Goal: Check status

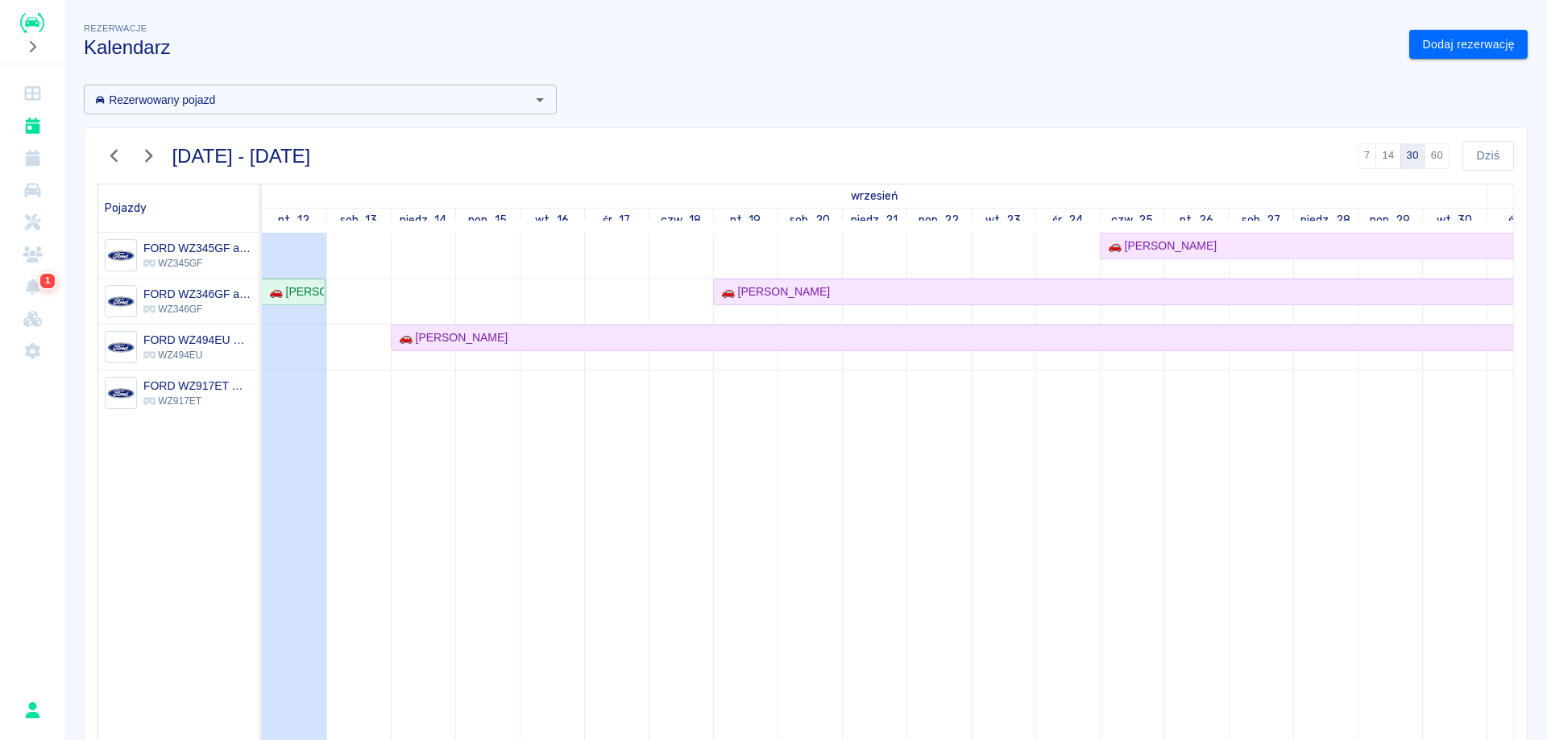
scroll to position [81, 0]
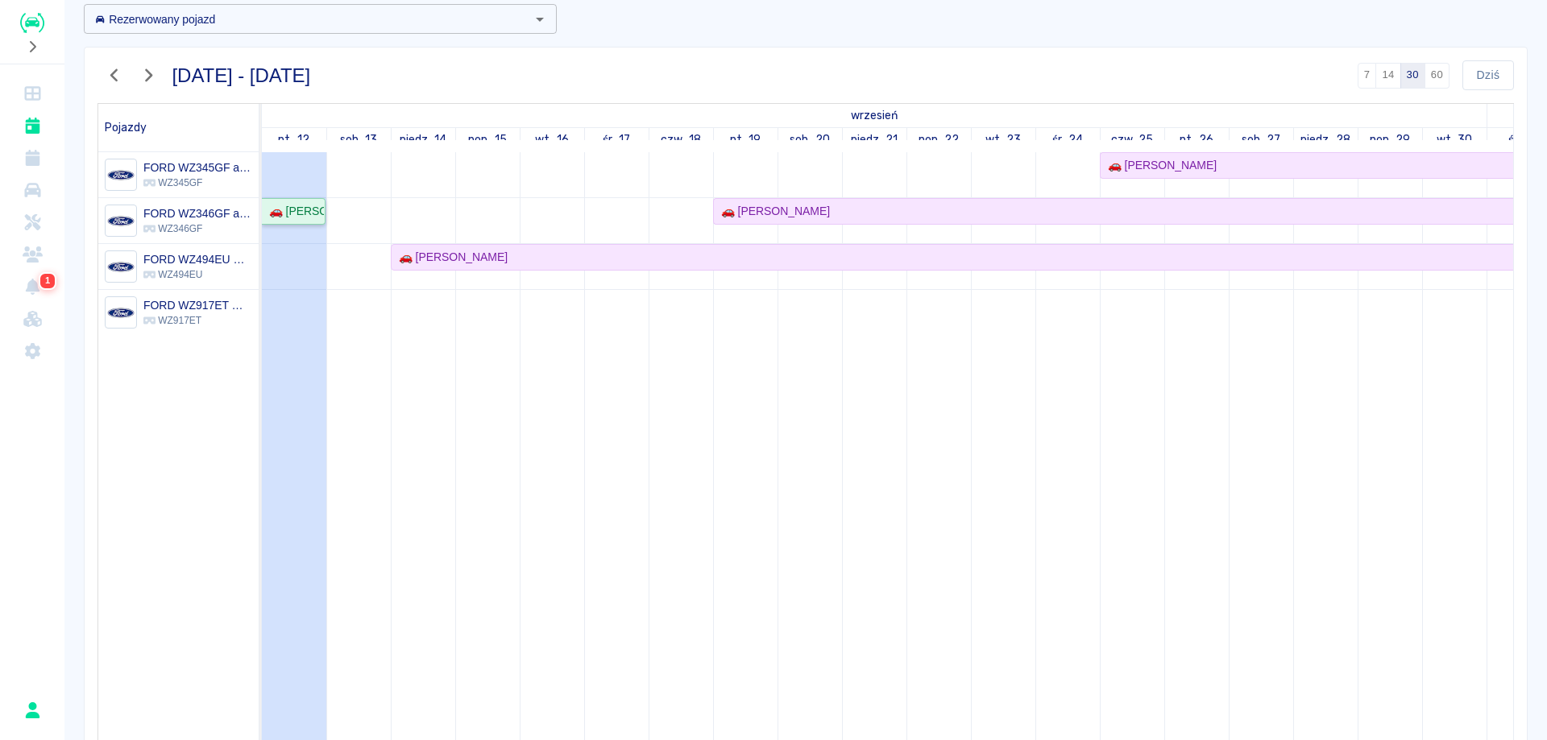
click at [300, 213] on div "🚗 [PERSON_NAME]" at bounding box center [293, 211] width 61 height 17
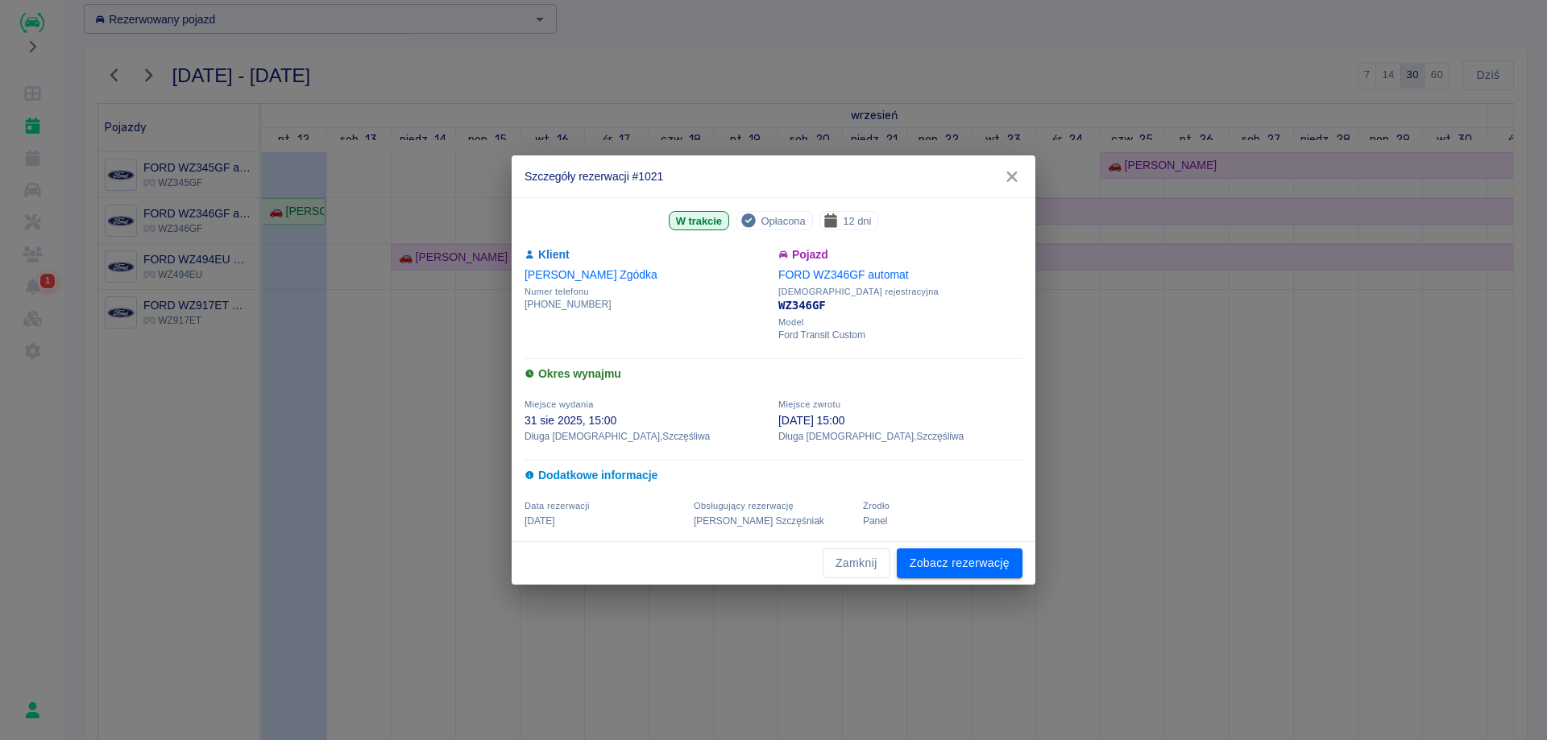
click at [1014, 180] on icon "button" at bounding box center [1011, 177] width 10 height 10
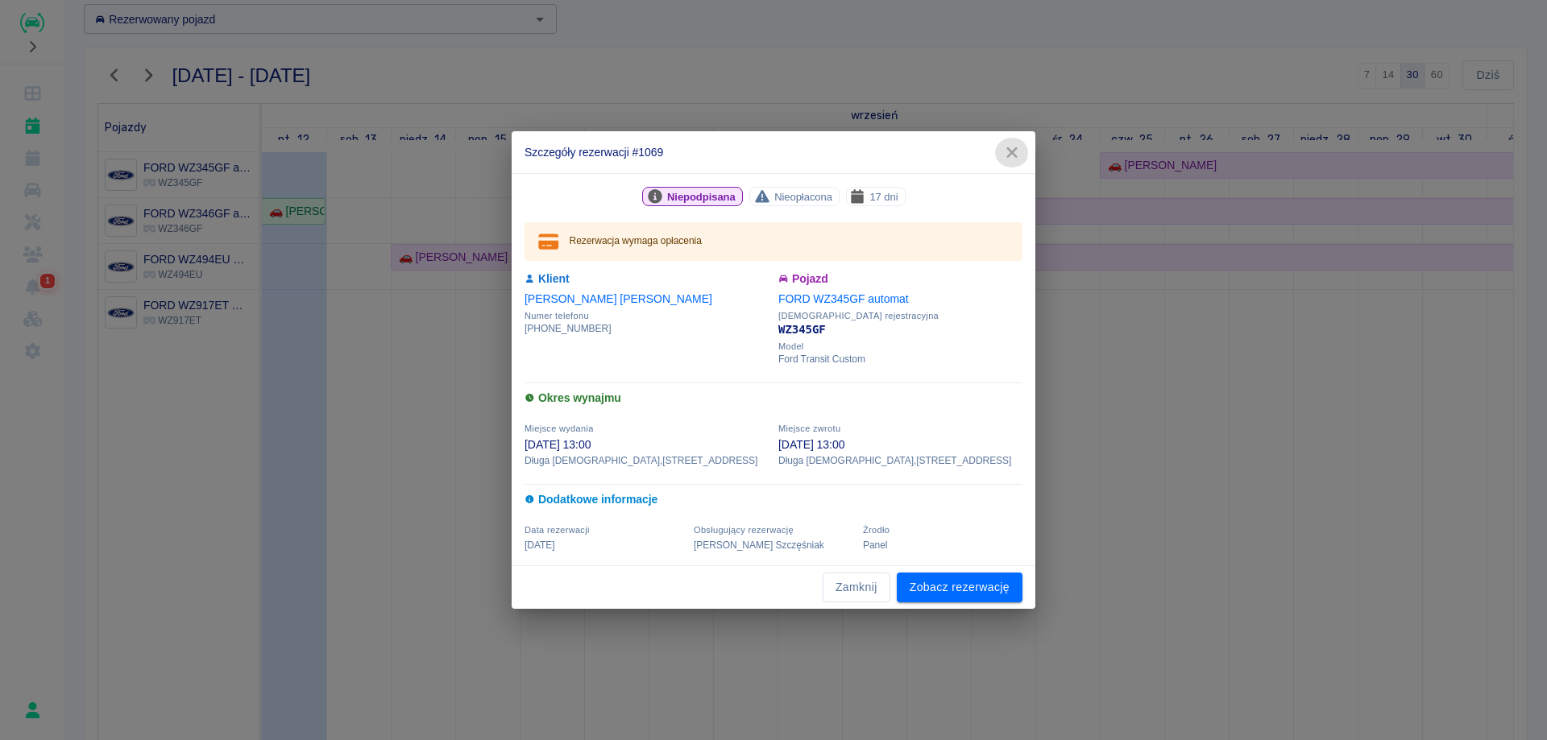
click at [1014, 153] on icon "button" at bounding box center [1012, 152] width 21 height 17
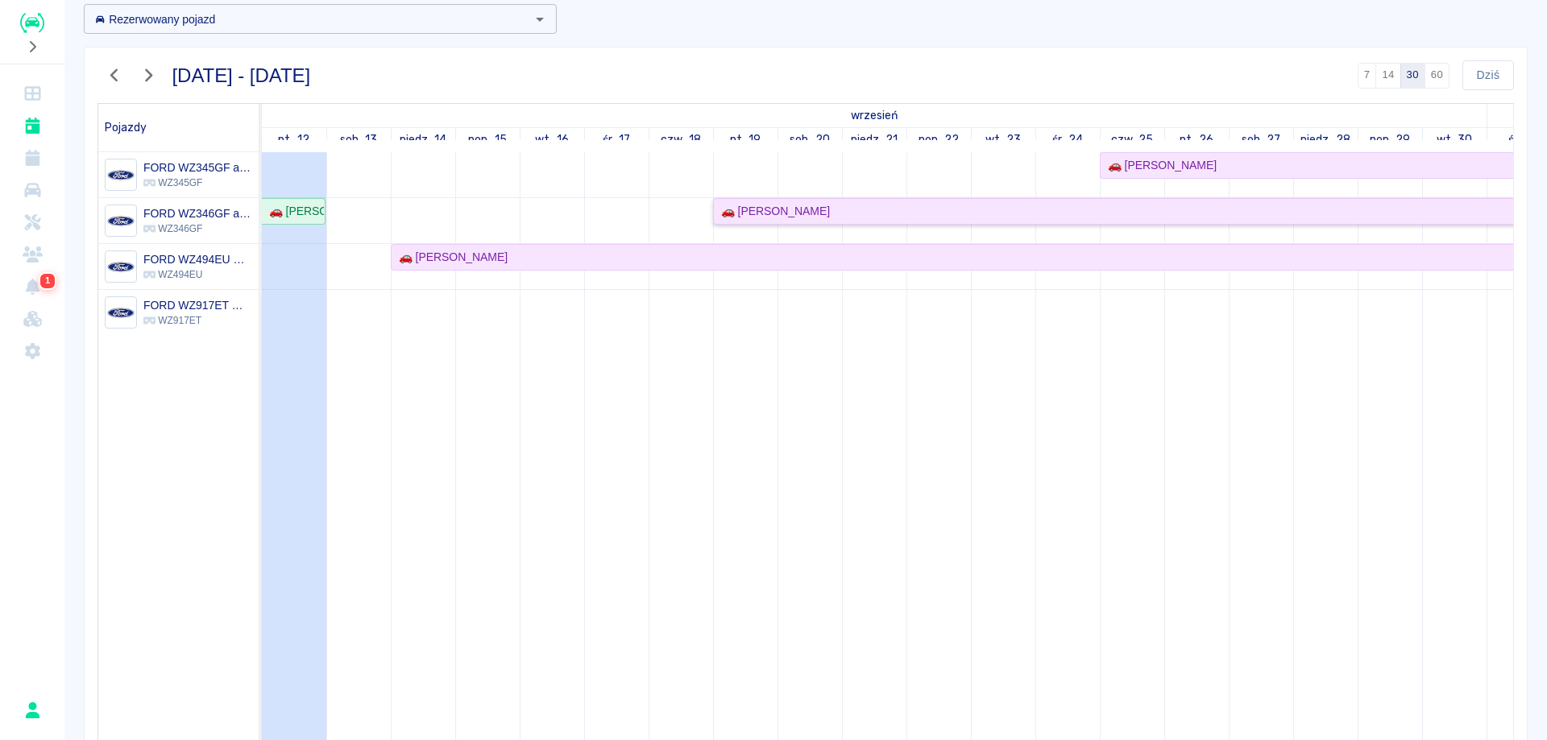
click at [1024, 209] on div "🚗 [PERSON_NAME]" at bounding box center [1455, 211] width 1480 height 17
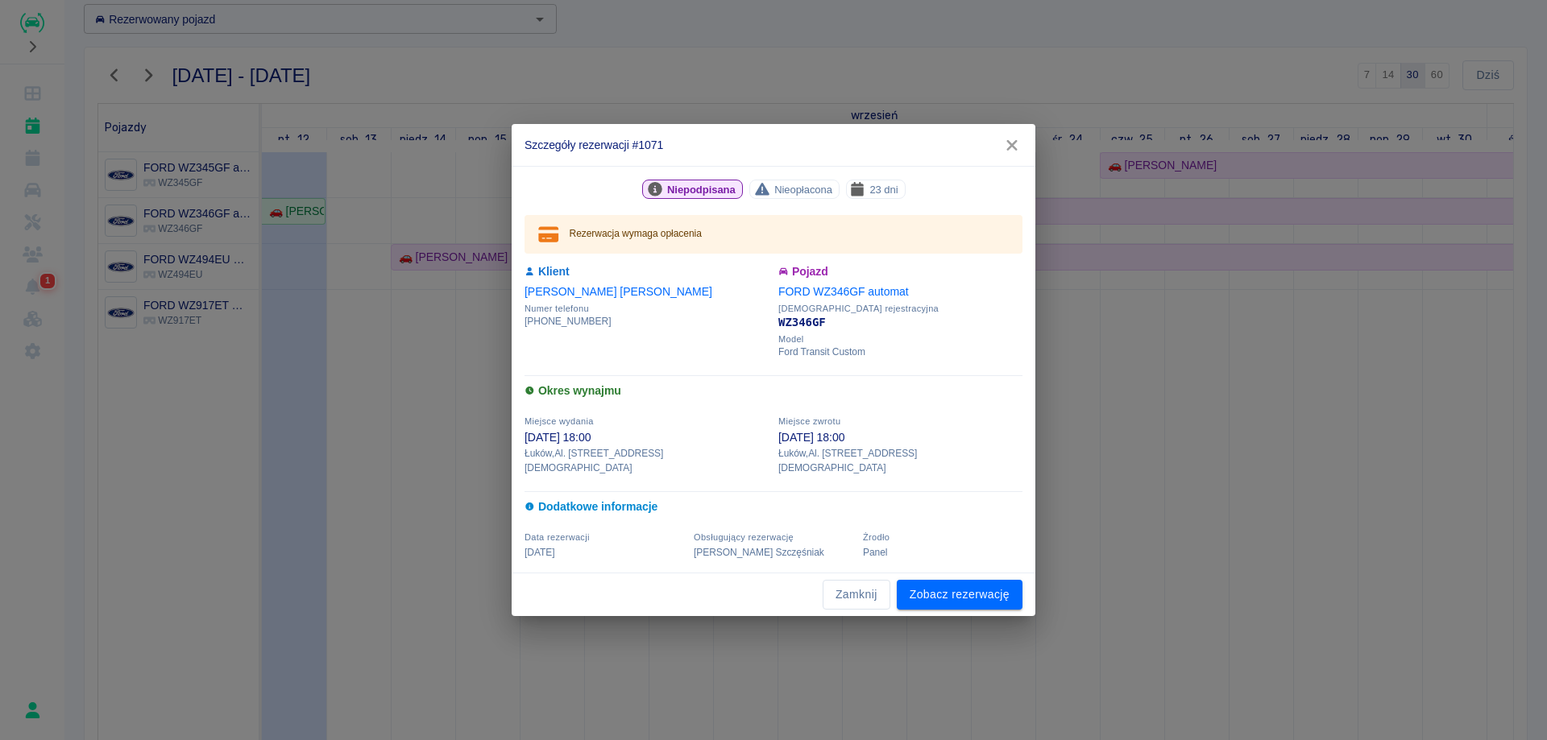
click at [1016, 154] on icon "button" at bounding box center [1012, 145] width 21 height 17
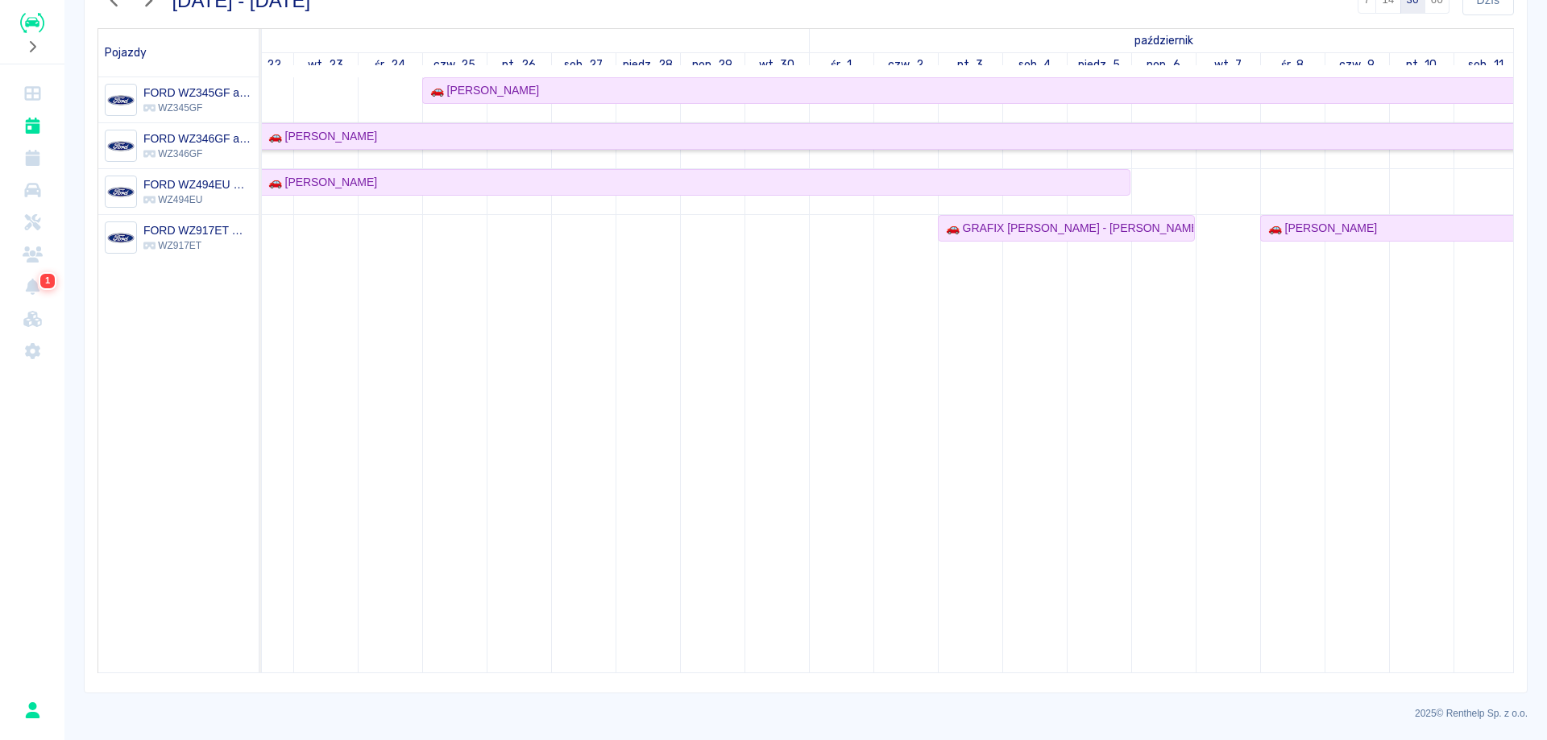
scroll to position [0, 695]
click at [818, 88] on div "🚗 [PERSON_NAME]" at bounding box center [965, 90] width 1093 height 17
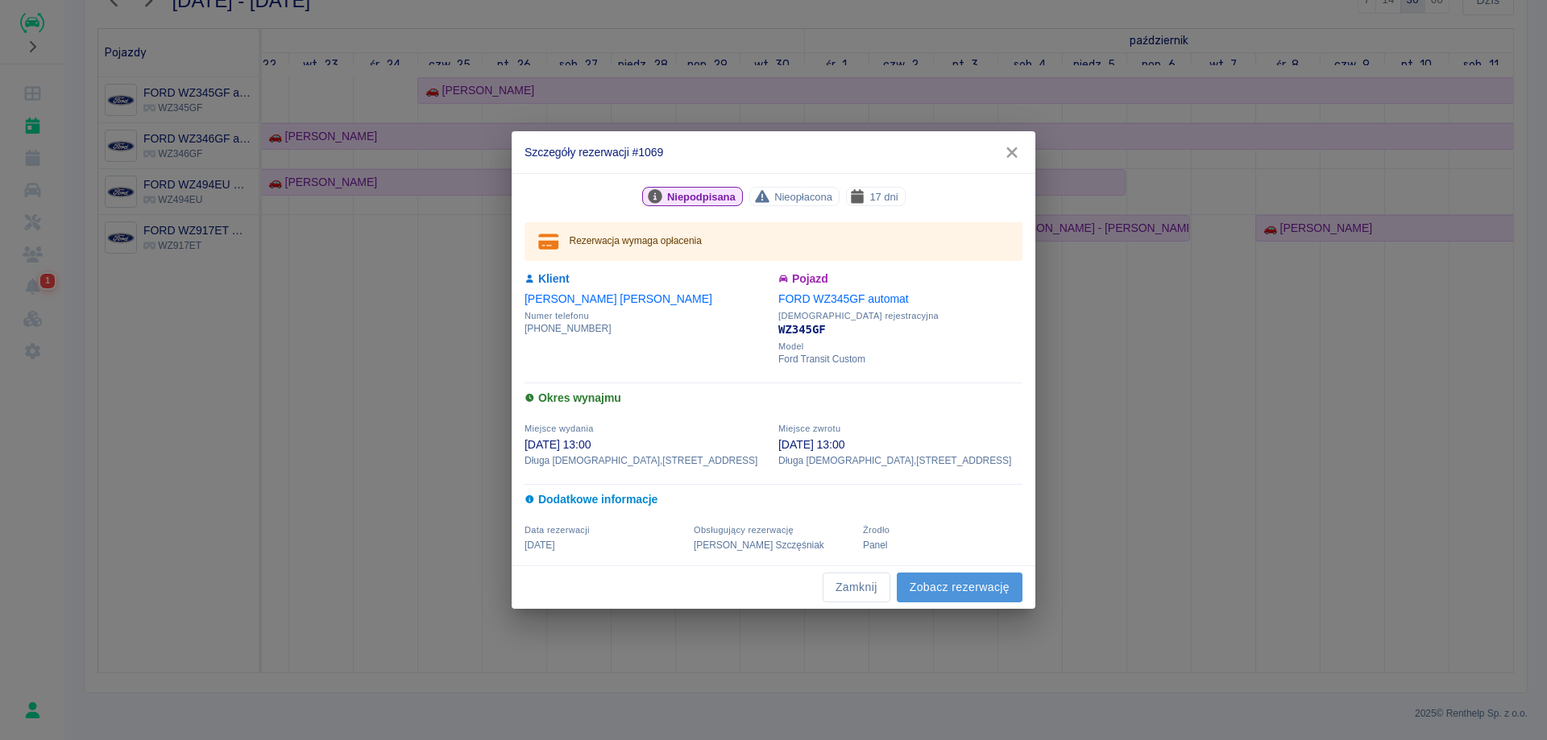
click at [948, 582] on link "Zobacz rezerwację" at bounding box center [960, 588] width 126 height 30
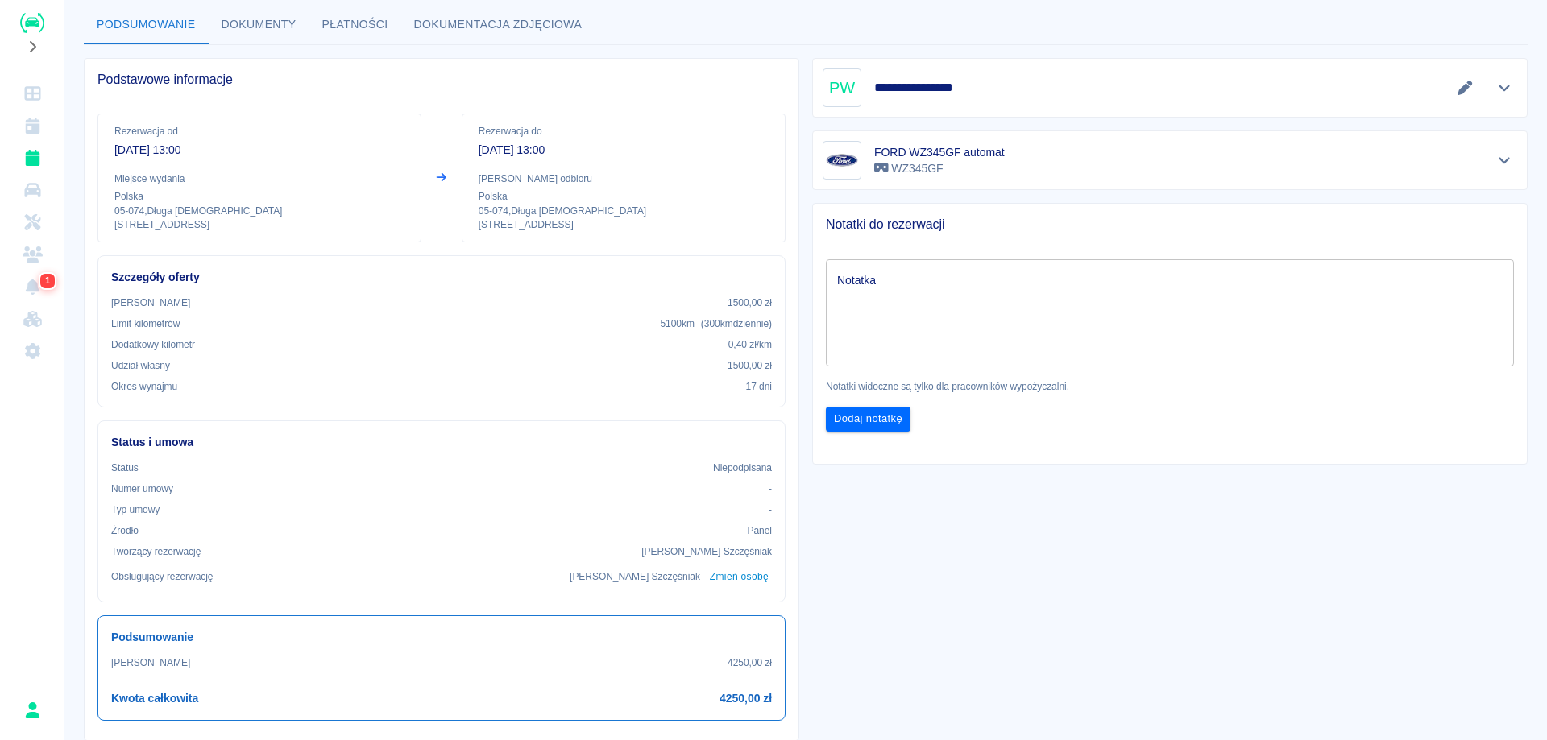
scroll to position [242, 0]
